Goal: Transaction & Acquisition: Download file/media

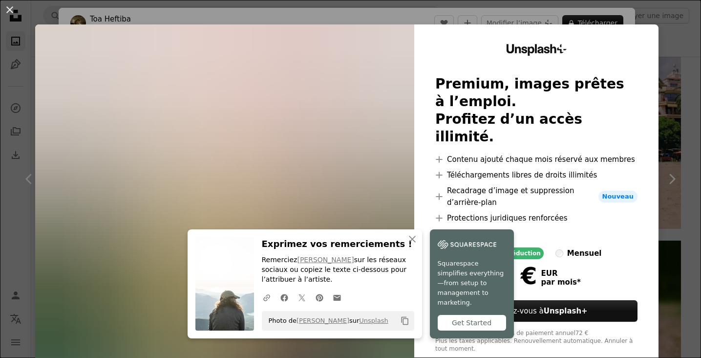
scroll to position [22, 0]
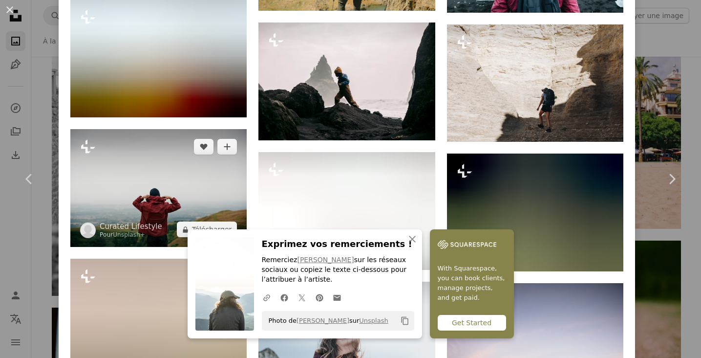
scroll to position [2638, 0]
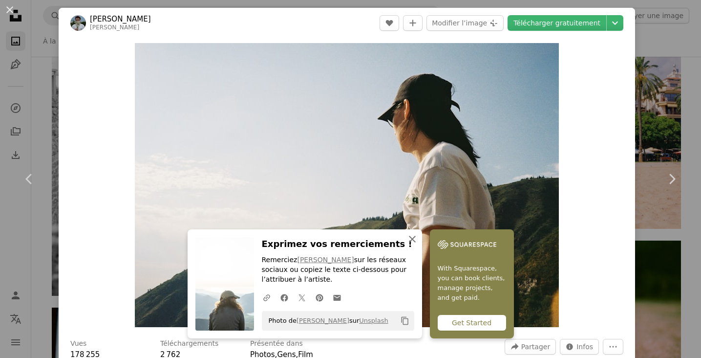
click at [418, 243] on icon "An X shape" at bounding box center [412, 239] width 12 height 12
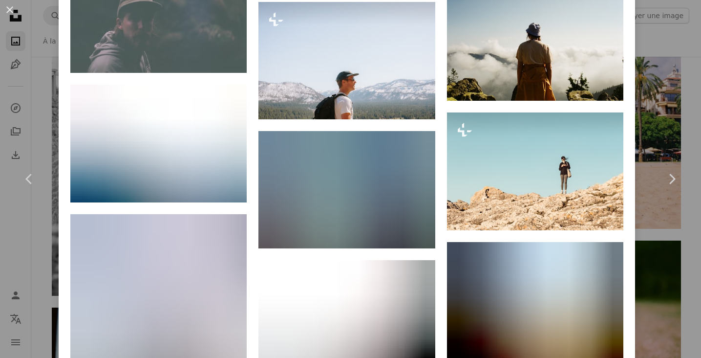
scroll to position [2954, 0]
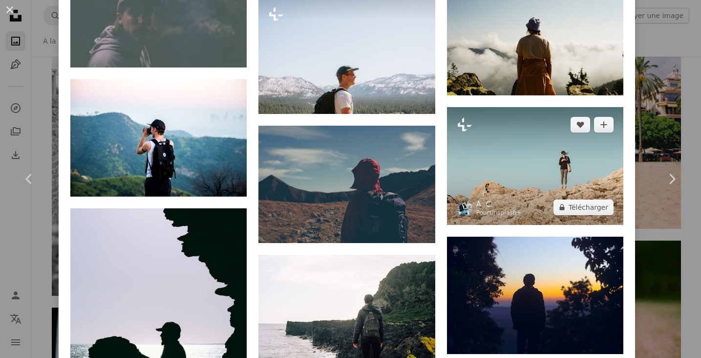
click at [545, 107] on img at bounding box center [535, 166] width 176 height 118
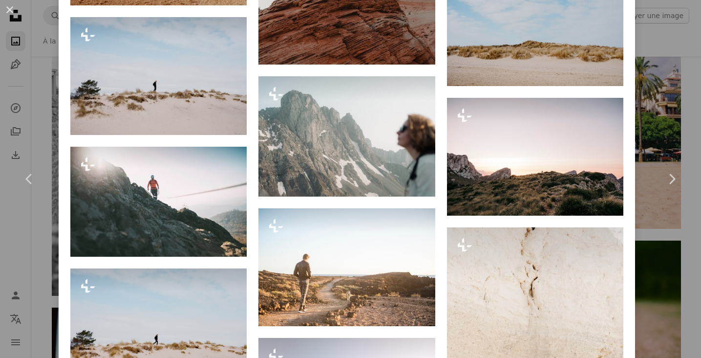
scroll to position [1762, 0]
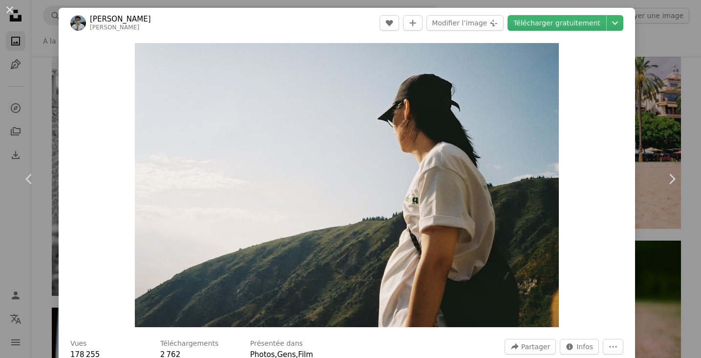
scroll to position [5, 0]
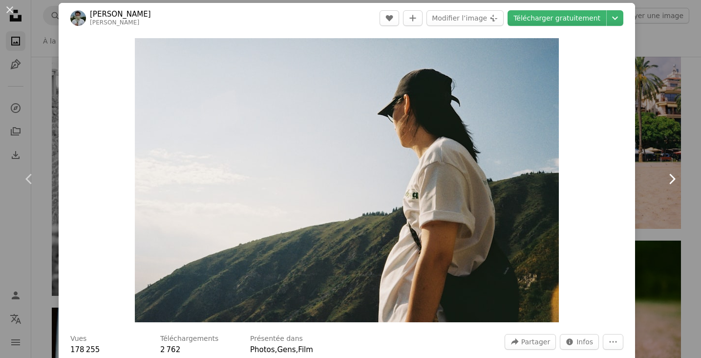
click at [655, 194] on link "Chevron right" at bounding box center [671, 179] width 59 height 94
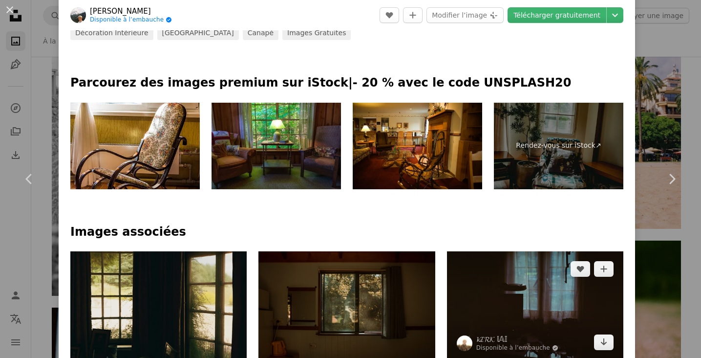
scroll to position [449, 0]
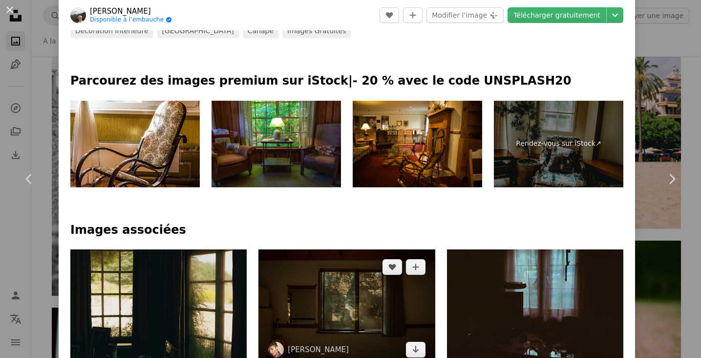
click at [378, 249] on img at bounding box center [346, 308] width 176 height 118
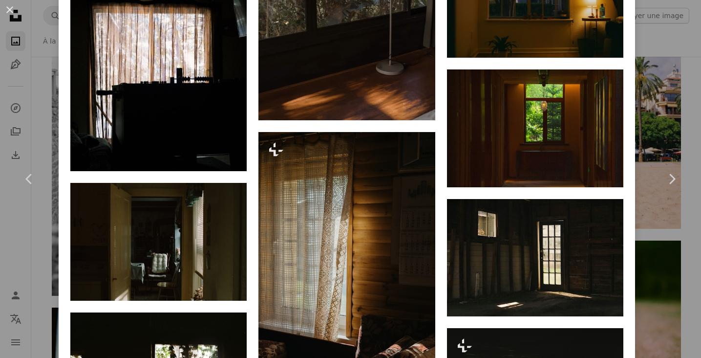
scroll to position [1624, 0]
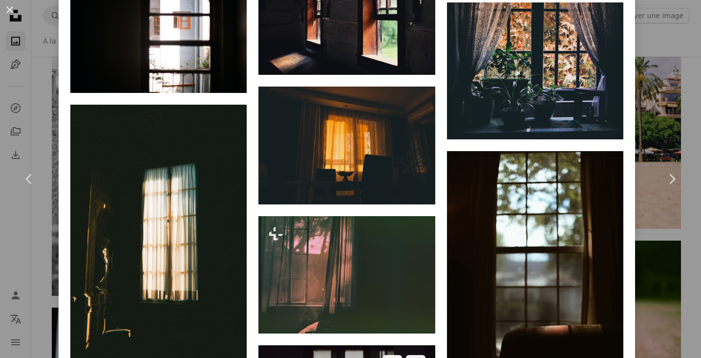
scroll to position [3099, 0]
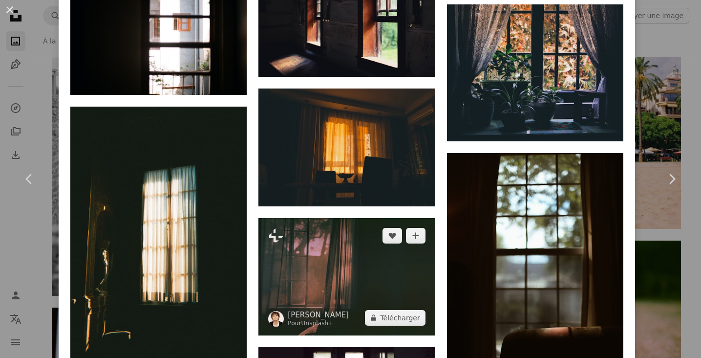
click at [349, 218] on img at bounding box center [346, 276] width 176 height 117
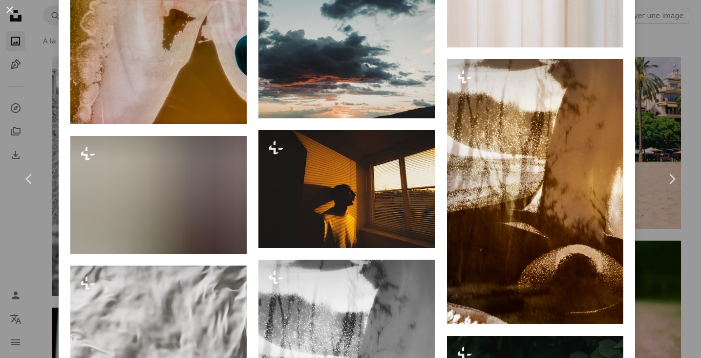
scroll to position [2440, 0]
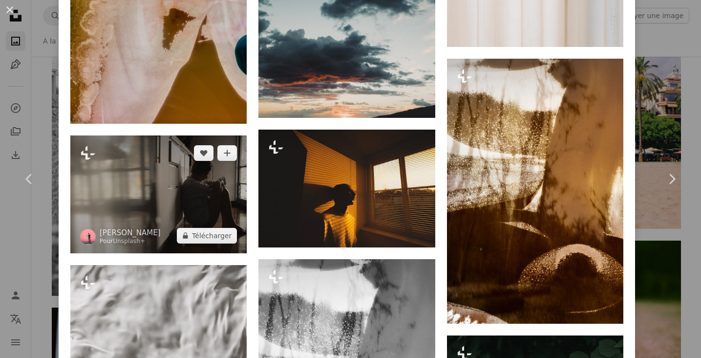
click at [230, 209] on img at bounding box center [158, 194] width 176 height 118
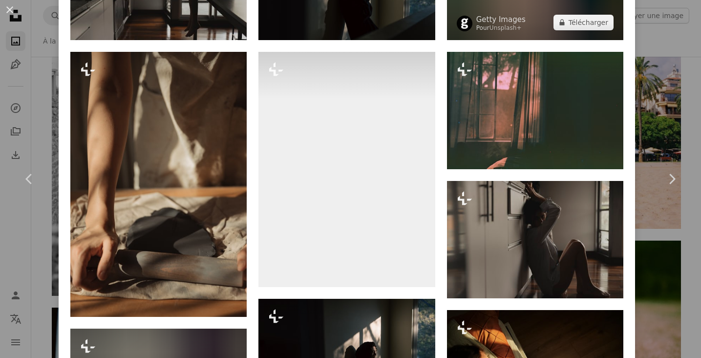
scroll to position [772, 0]
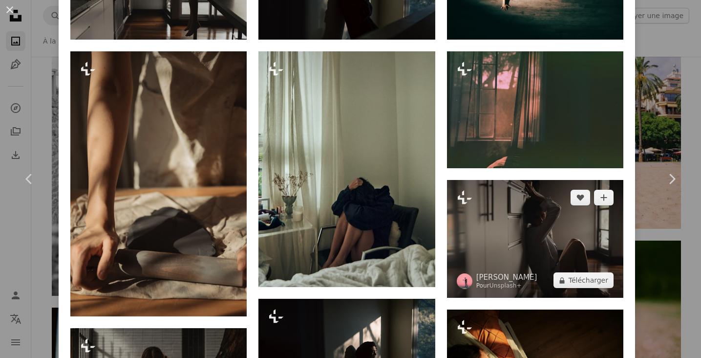
click at [532, 256] on img at bounding box center [535, 239] width 176 height 118
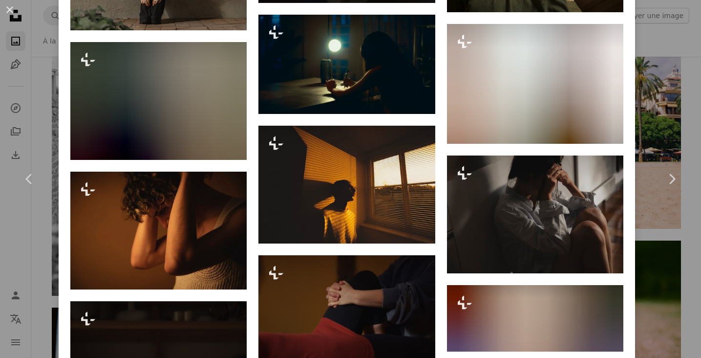
scroll to position [1189, 0]
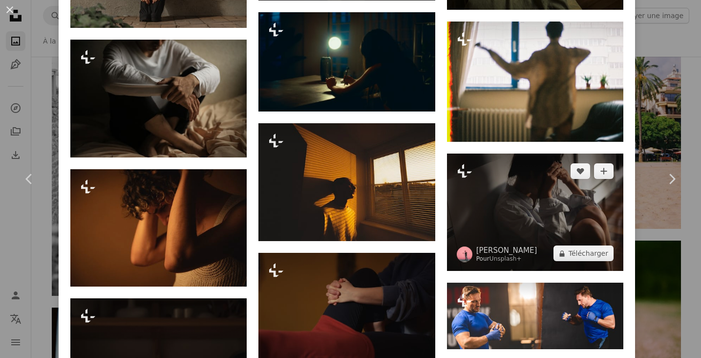
click at [549, 203] on img at bounding box center [535, 212] width 176 height 118
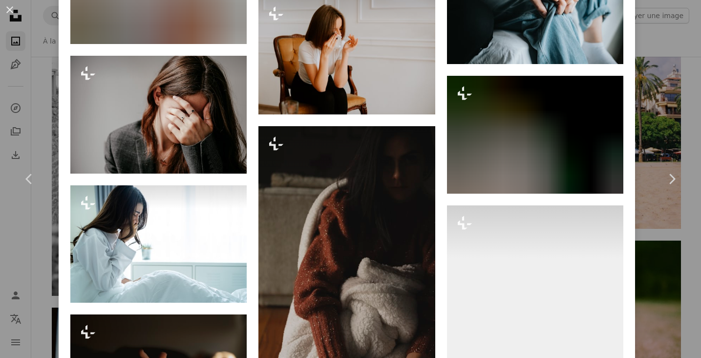
scroll to position [4448, 0]
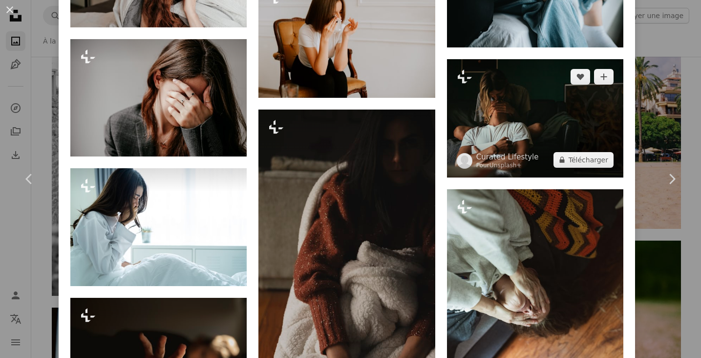
click at [569, 167] on img at bounding box center [535, 118] width 176 height 118
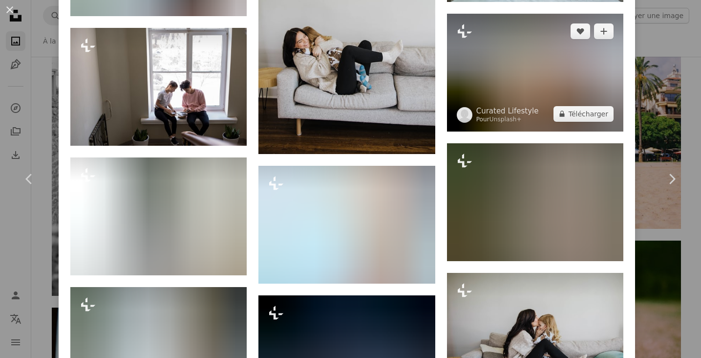
scroll to position [4298, 0]
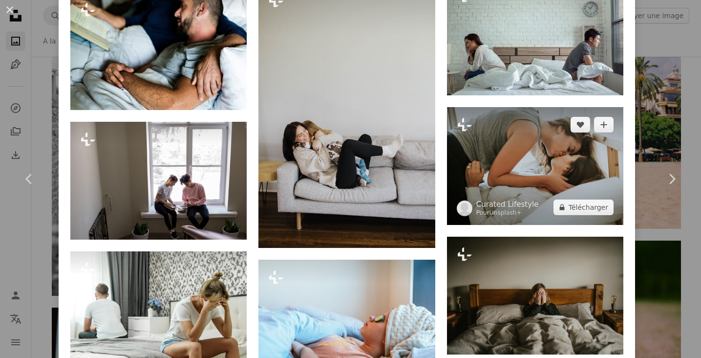
click at [557, 197] on img at bounding box center [535, 166] width 176 height 118
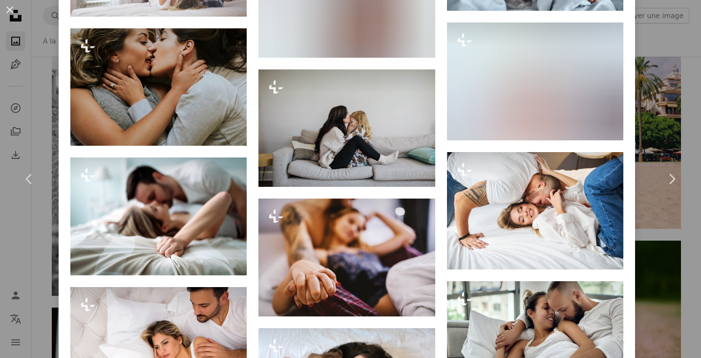
scroll to position [4756, 0]
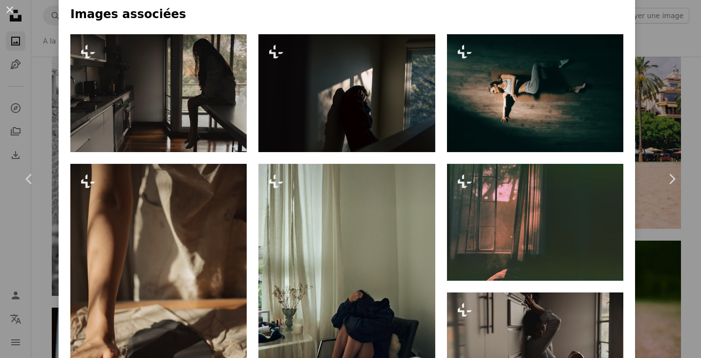
scroll to position [659, 0]
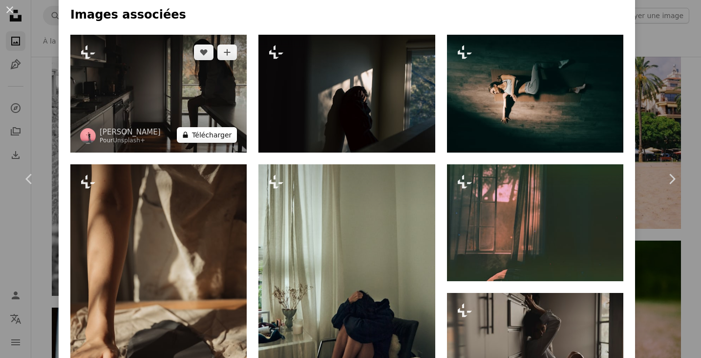
click at [204, 140] on button "A lock Télécharger" at bounding box center [207, 135] width 60 height 16
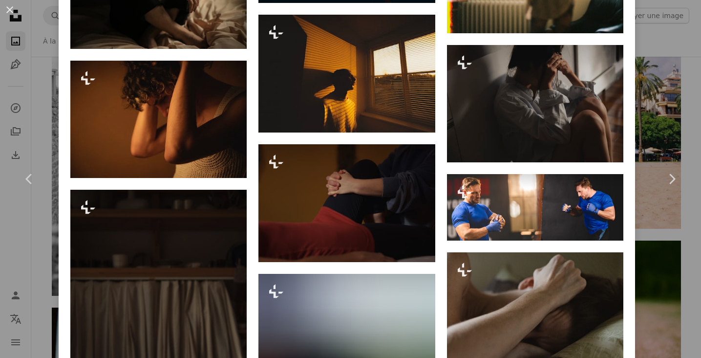
scroll to position [1524, 0]
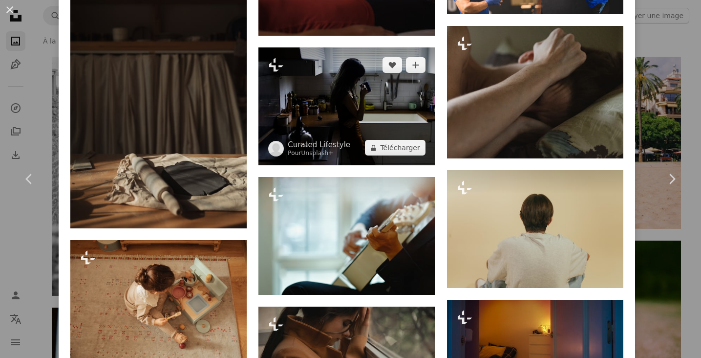
click at [354, 118] on img at bounding box center [346, 106] width 176 height 118
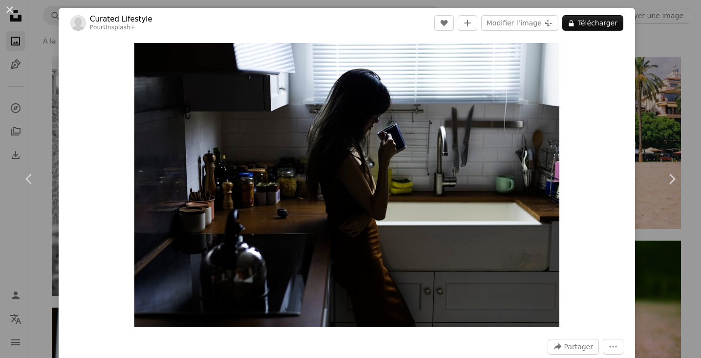
click at [685, 106] on div "An X shape Chevron left Chevron right Curated Lifestyle Pour Unsplash+ A heart …" at bounding box center [350, 179] width 701 height 358
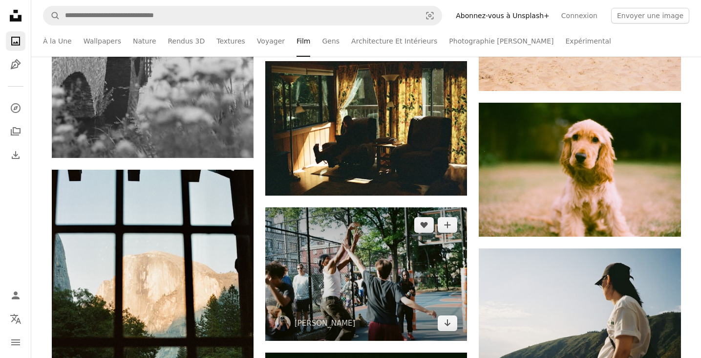
scroll to position [5527, 0]
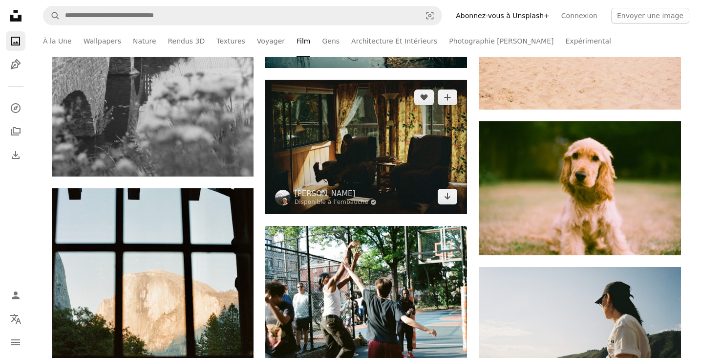
click at [383, 106] on img at bounding box center [366, 147] width 202 height 134
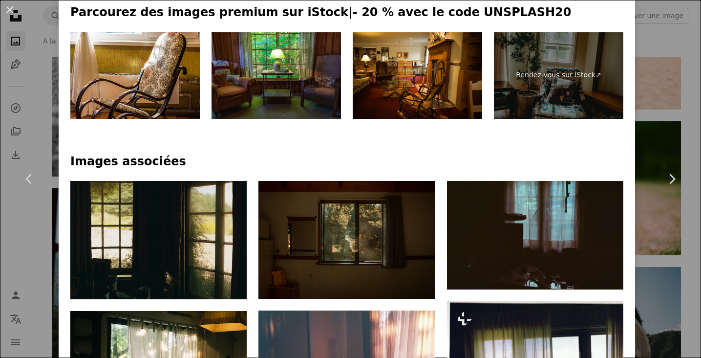
scroll to position [488, 0]
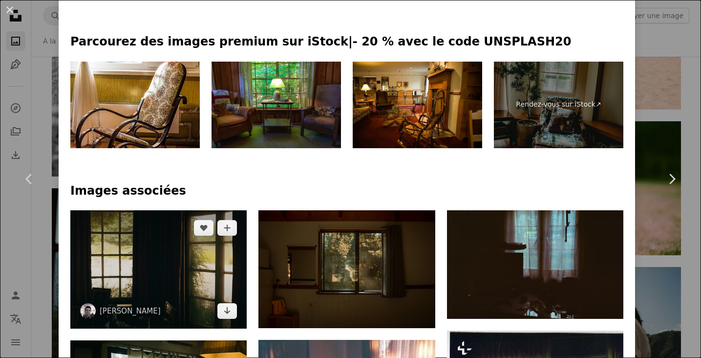
click at [164, 210] on img at bounding box center [158, 269] width 176 height 118
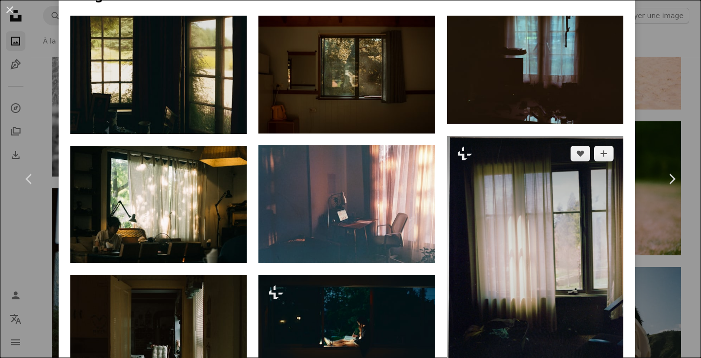
scroll to position [691, 0]
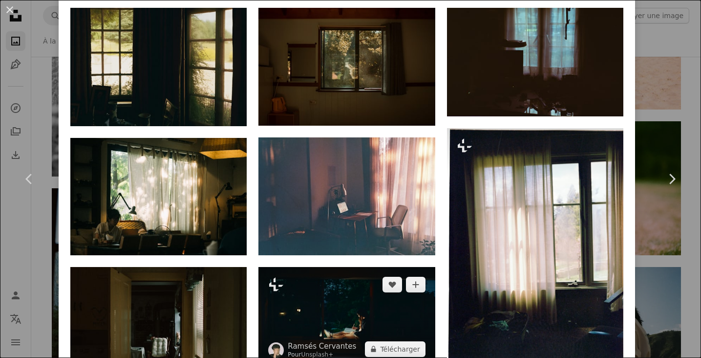
click at [370, 267] on img at bounding box center [346, 316] width 176 height 99
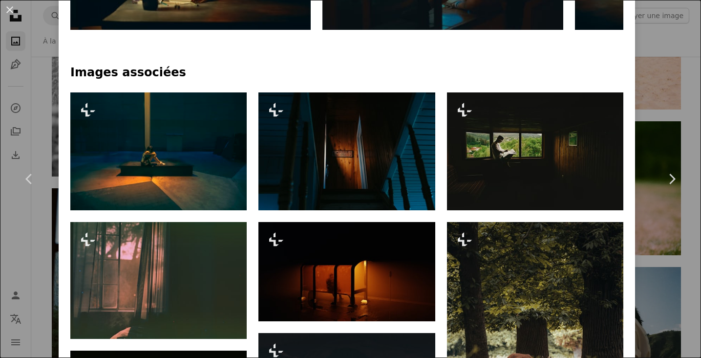
scroll to position [590, 0]
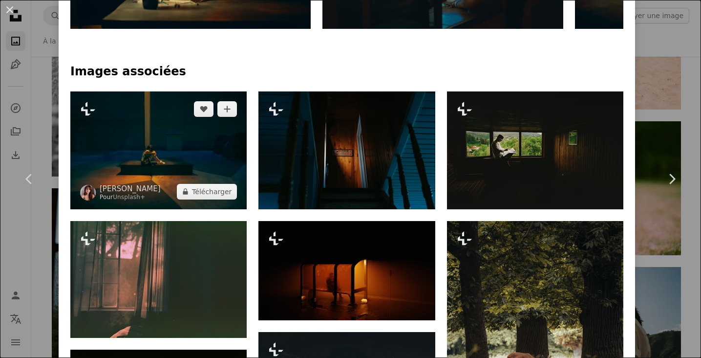
click at [156, 103] on img at bounding box center [158, 150] width 176 height 118
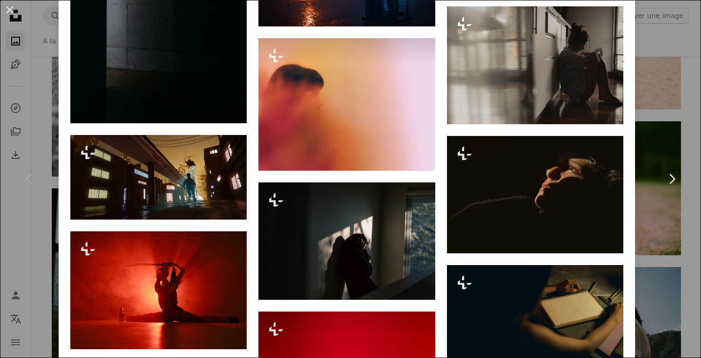
scroll to position [2695, 0]
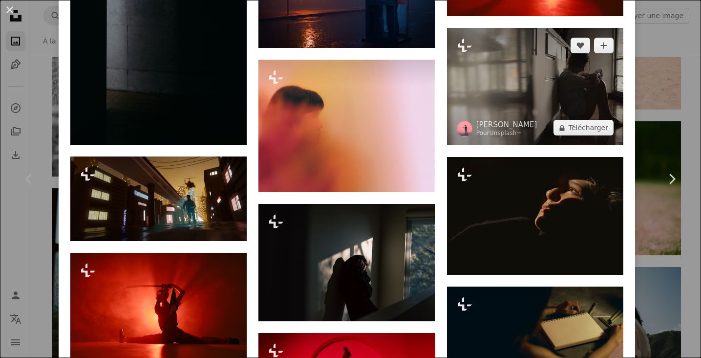
click at [592, 110] on img at bounding box center [535, 87] width 176 height 118
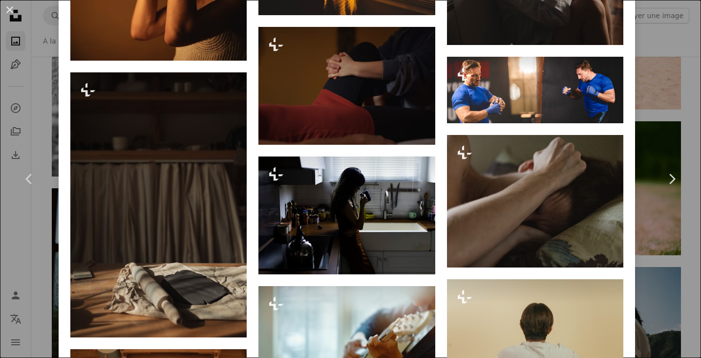
scroll to position [1415, 0]
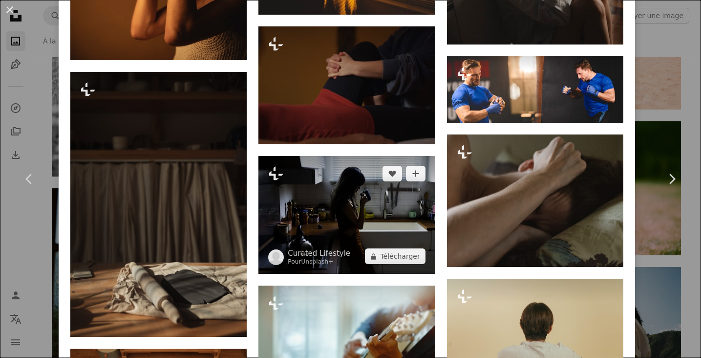
click at [370, 196] on img at bounding box center [346, 215] width 176 height 118
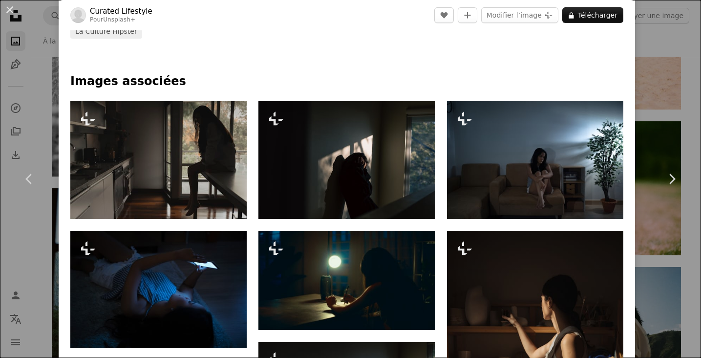
scroll to position [427, 0]
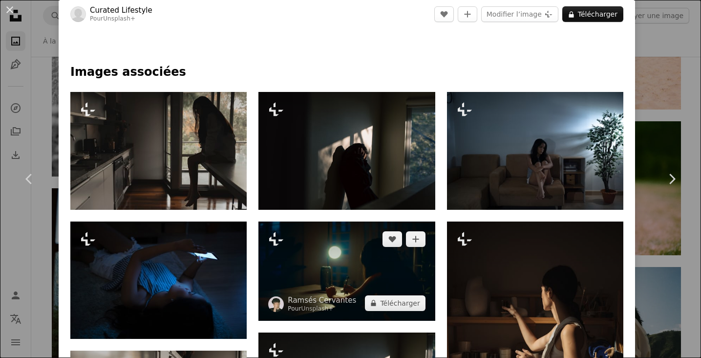
click at [379, 253] on img at bounding box center [346, 270] width 176 height 99
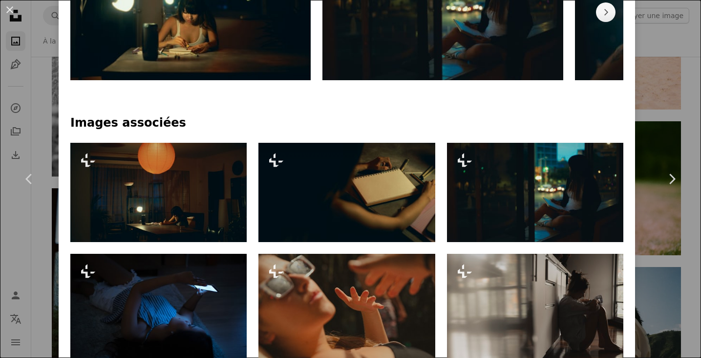
scroll to position [567, 0]
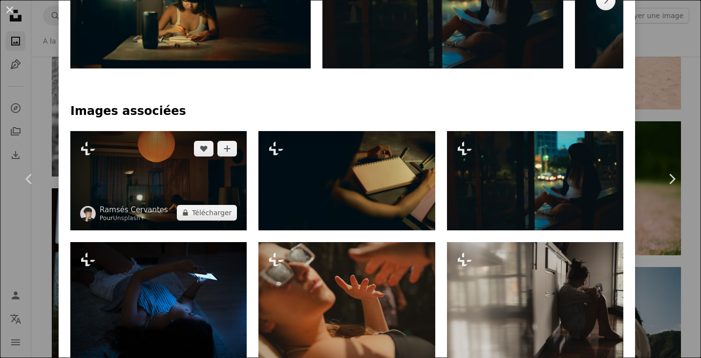
click at [187, 168] on img at bounding box center [158, 180] width 176 height 99
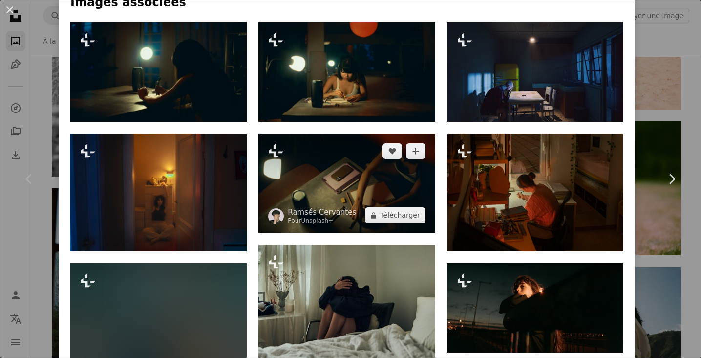
scroll to position [714, 0]
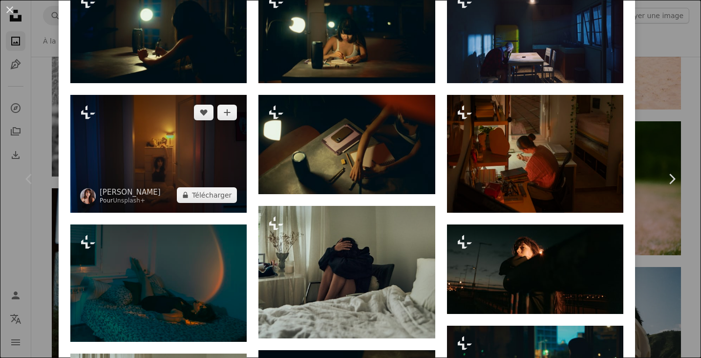
click at [215, 153] on img at bounding box center [158, 154] width 176 height 118
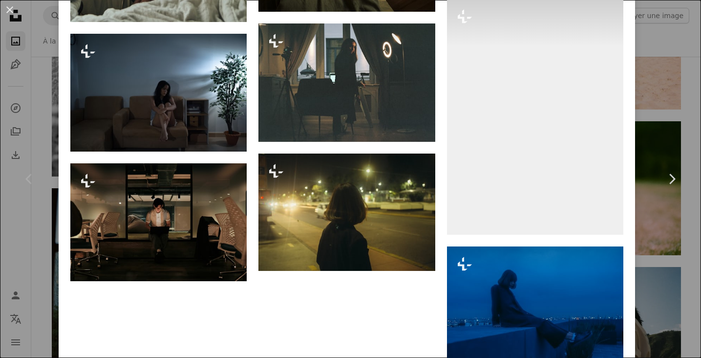
scroll to position [1282, 0]
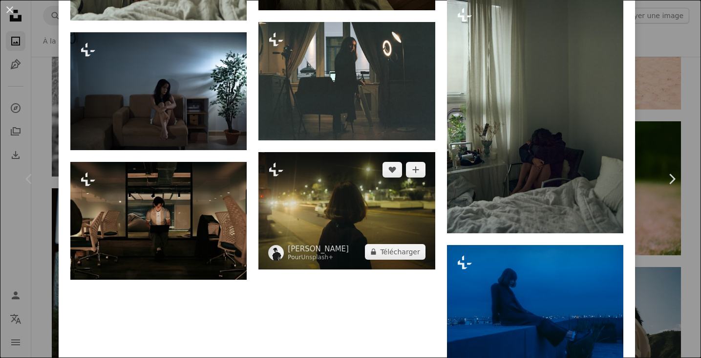
click at [361, 213] on img at bounding box center [346, 210] width 176 height 117
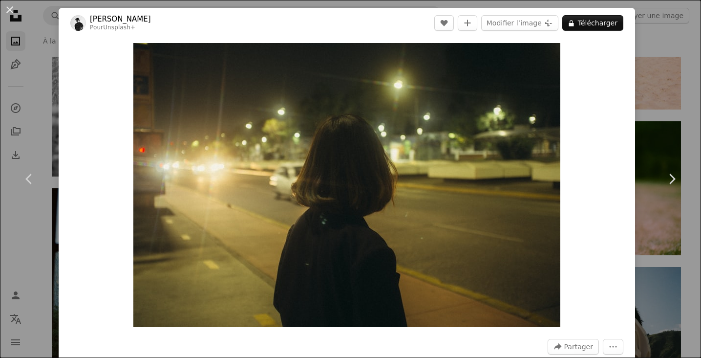
click at [588, 262] on div "Zoom in" at bounding box center [347, 185] width 576 height 294
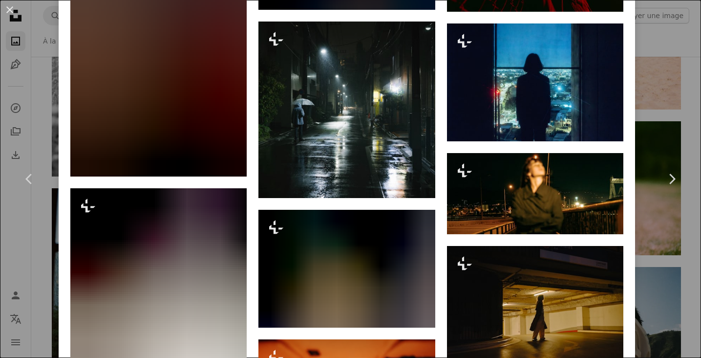
scroll to position [1576, 0]
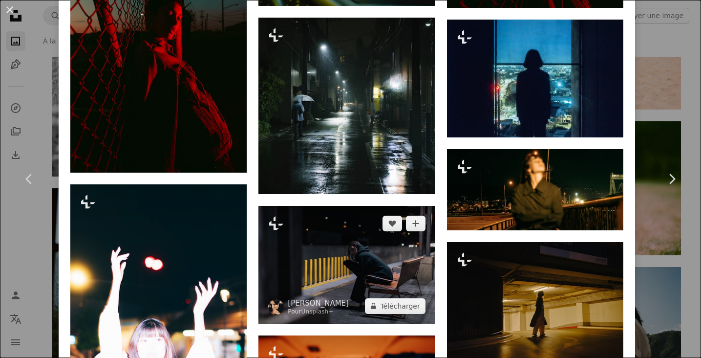
click at [377, 271] on img at bounding box center [346, 265] width 176 height 118
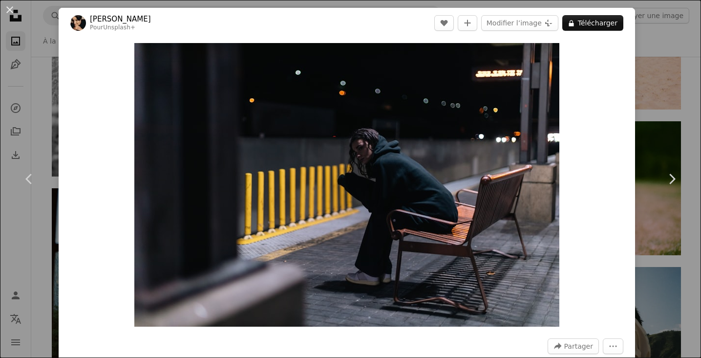
click at [589, 274] on div "Zoom in" at bounding box center [347, 184] width 576 height 293
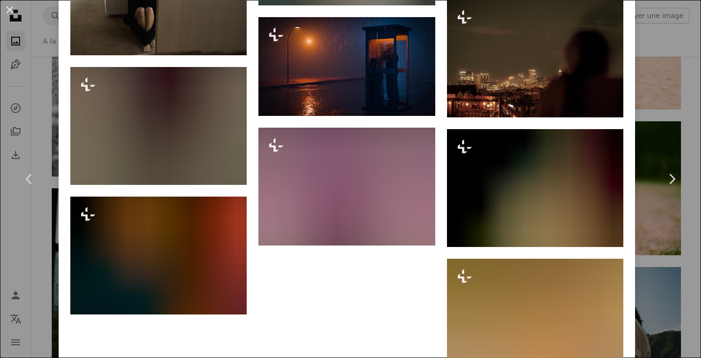
scroll to position [3173, 0]
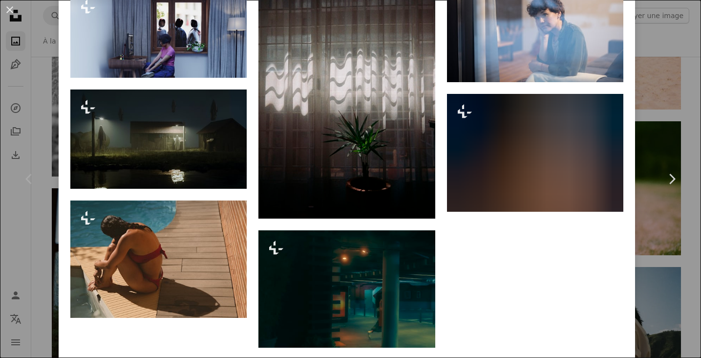
scroll to position [4905, 0]
